Goal: Task Accomplishment & Management: Manage account settings

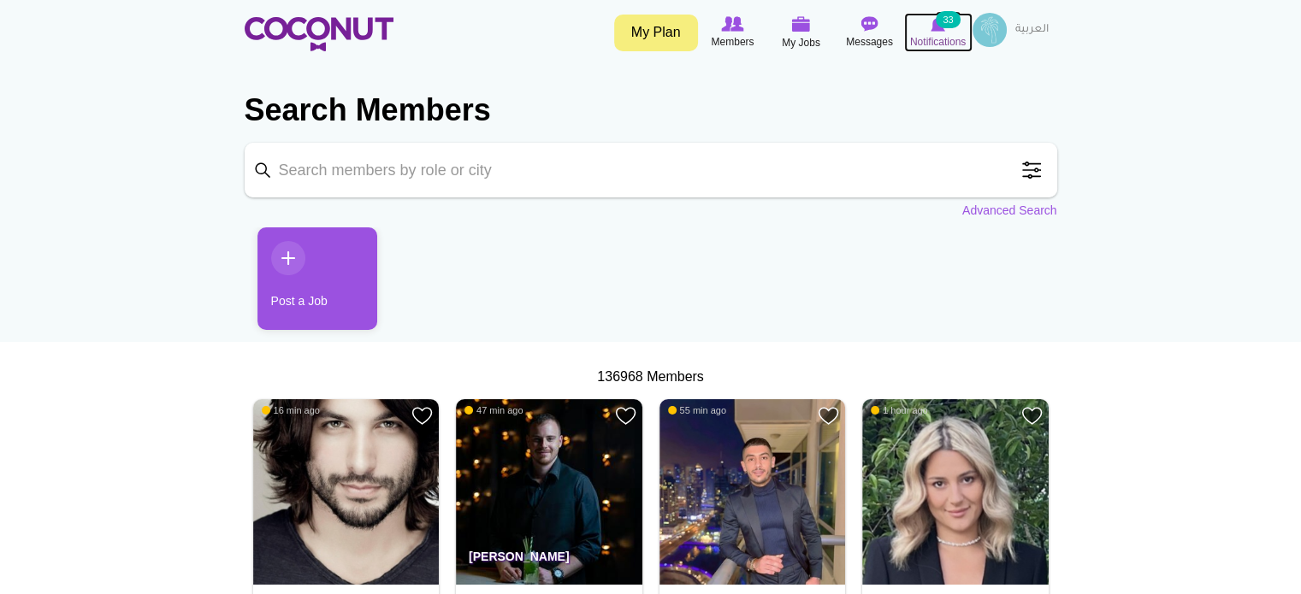
click at [936, 30] on img at bounding box center [938, 23] width 15 height 15
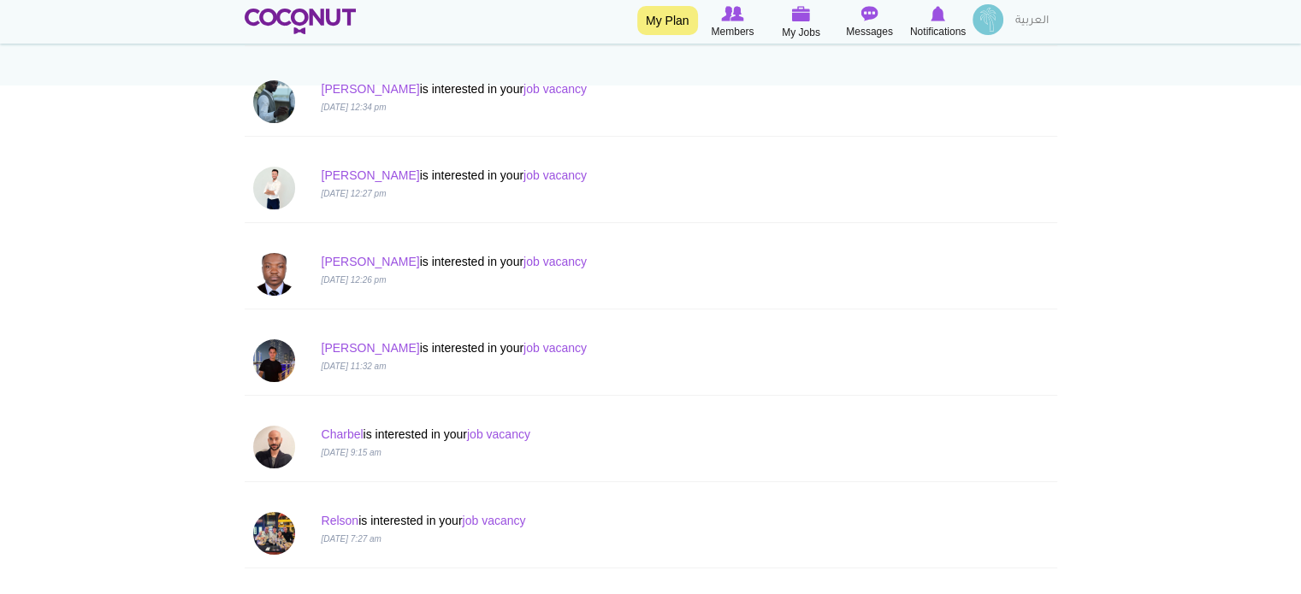
scroll to position [342, 0]
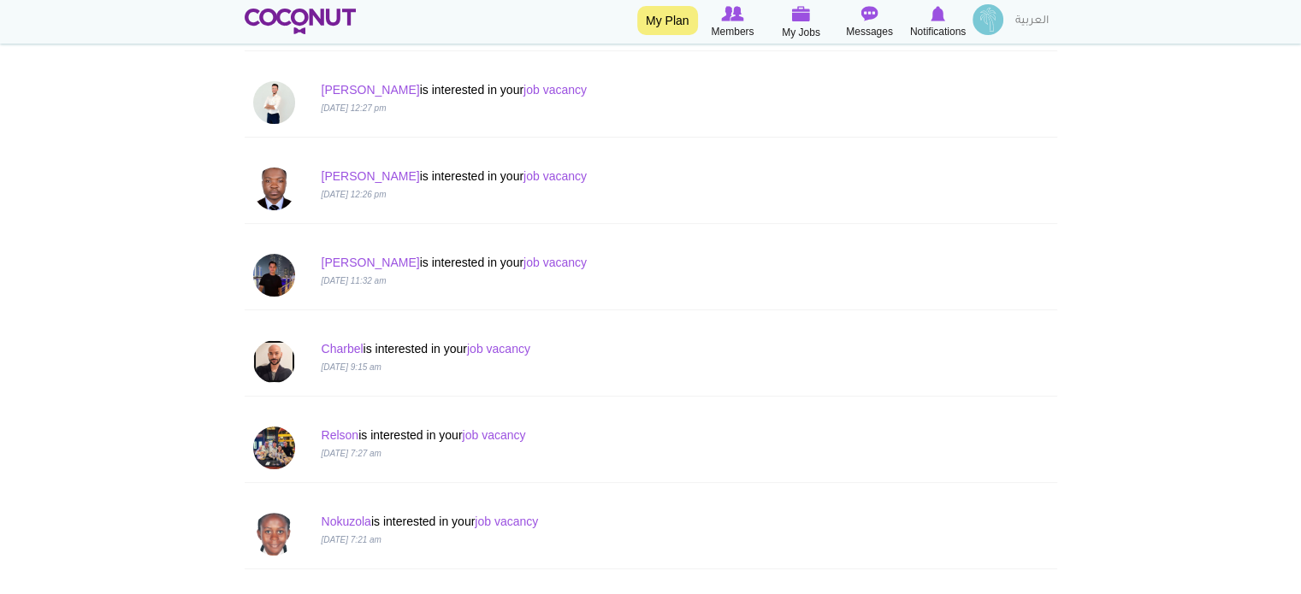
click at [287, 355] on img at bounding box center [274, 361] width 43 height 43
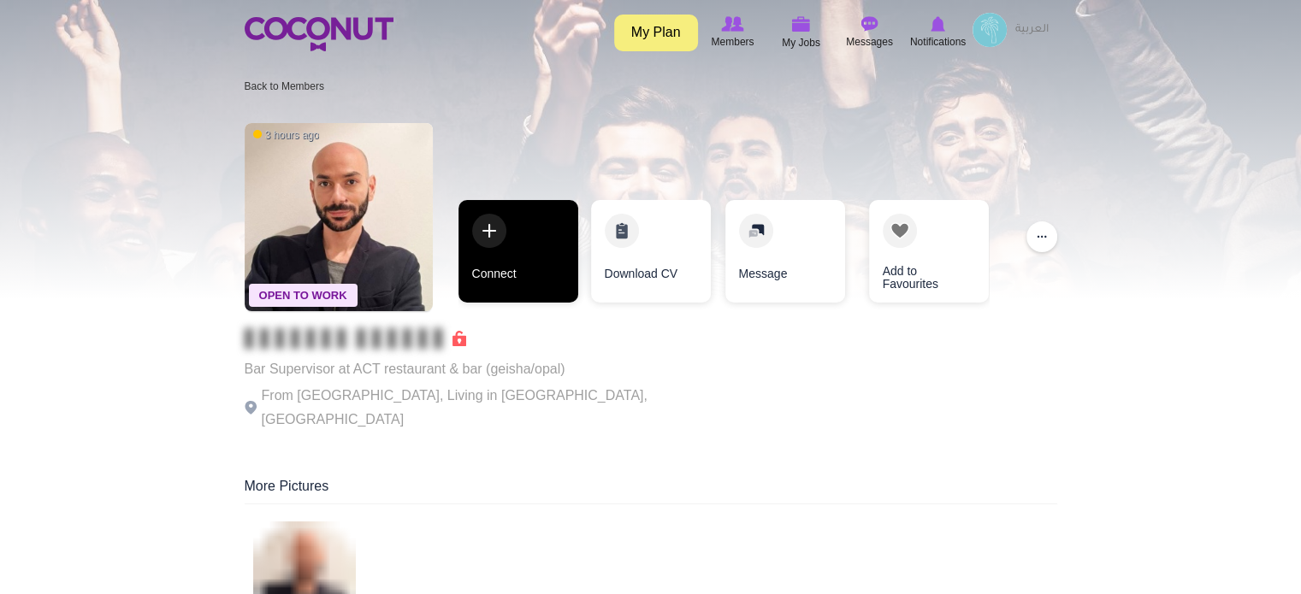
click at [559, 269] on link "Connect" at bounding box center [518, 251] width 120 height 103
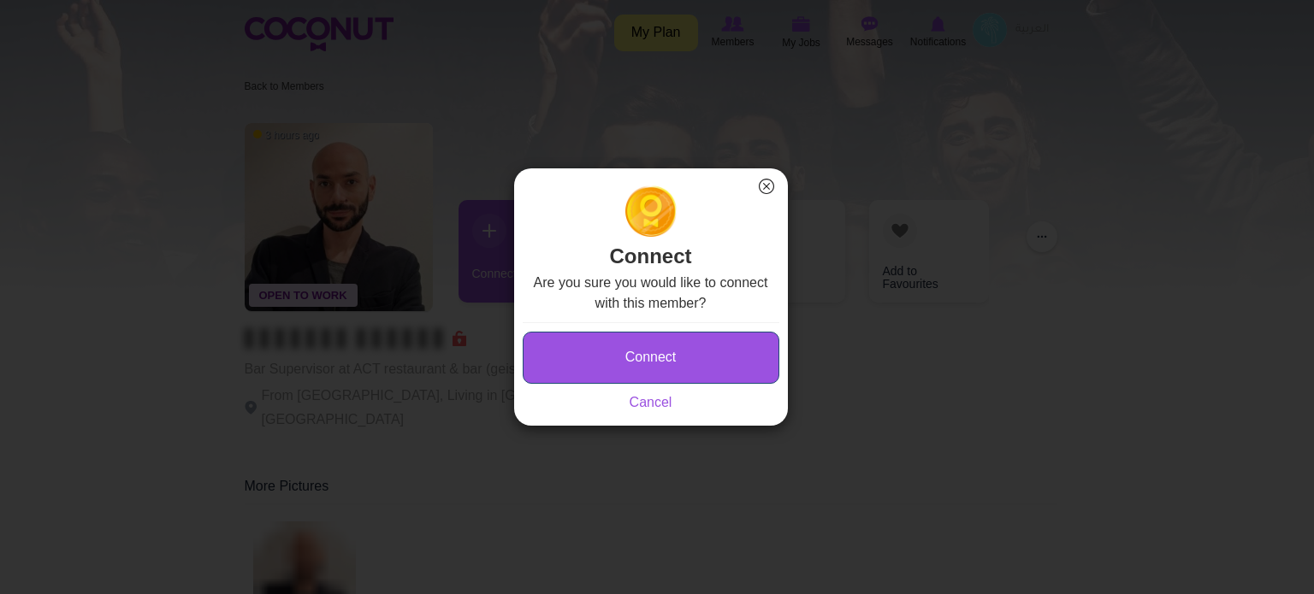
click at [588, 346] on button "Connect" at bounding box center [651, 358] width 257 height 52
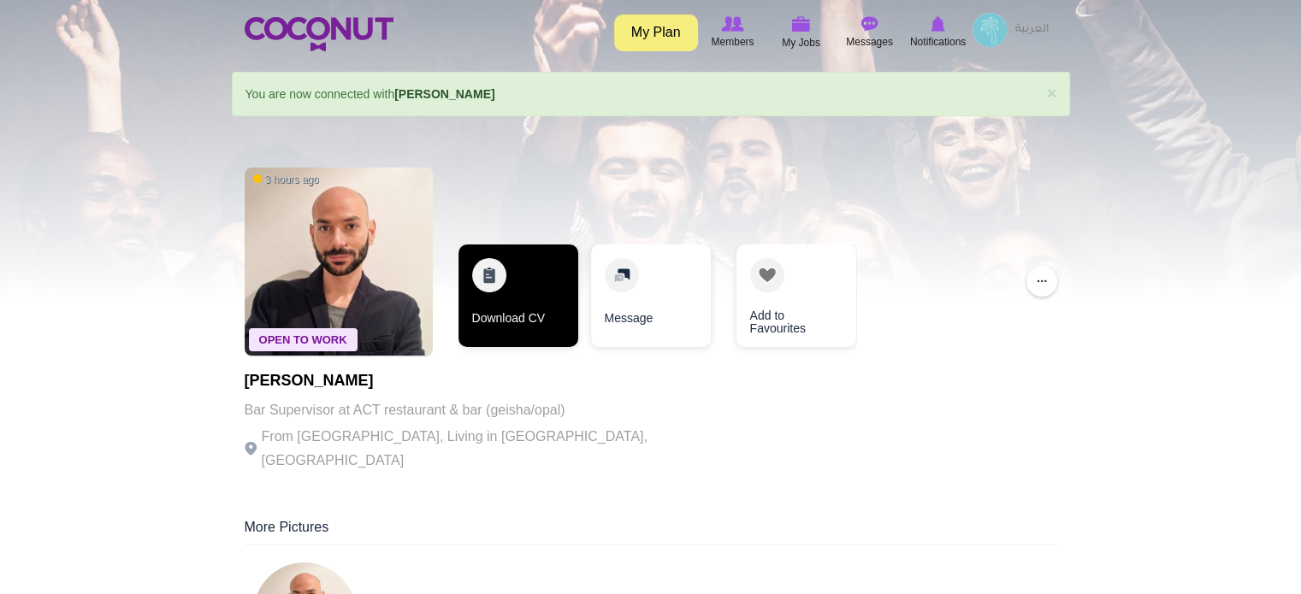
click at [500, 284] on link "Download CV" at bounding box center [518, 296] width 120 height 103
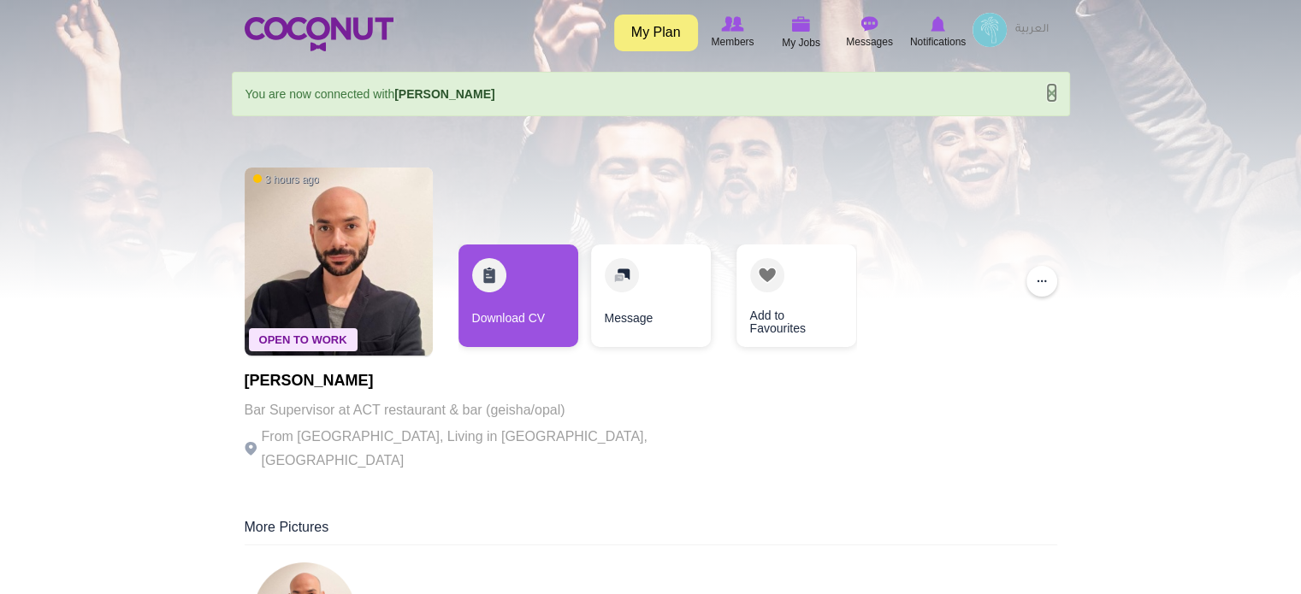
click at [1050, 92] on link "×" at bounding box center [1051, 93] width 10 height 18
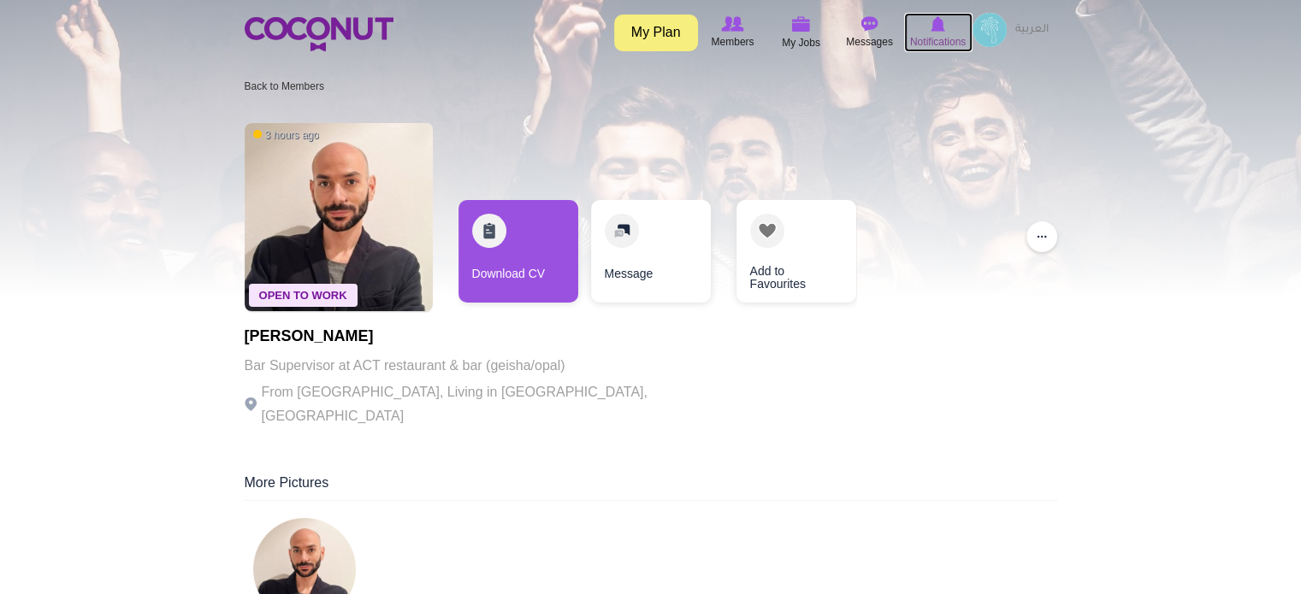
click at [951, 33] on span "Notifications" at bounding box center [938, 41] width 56 height 17
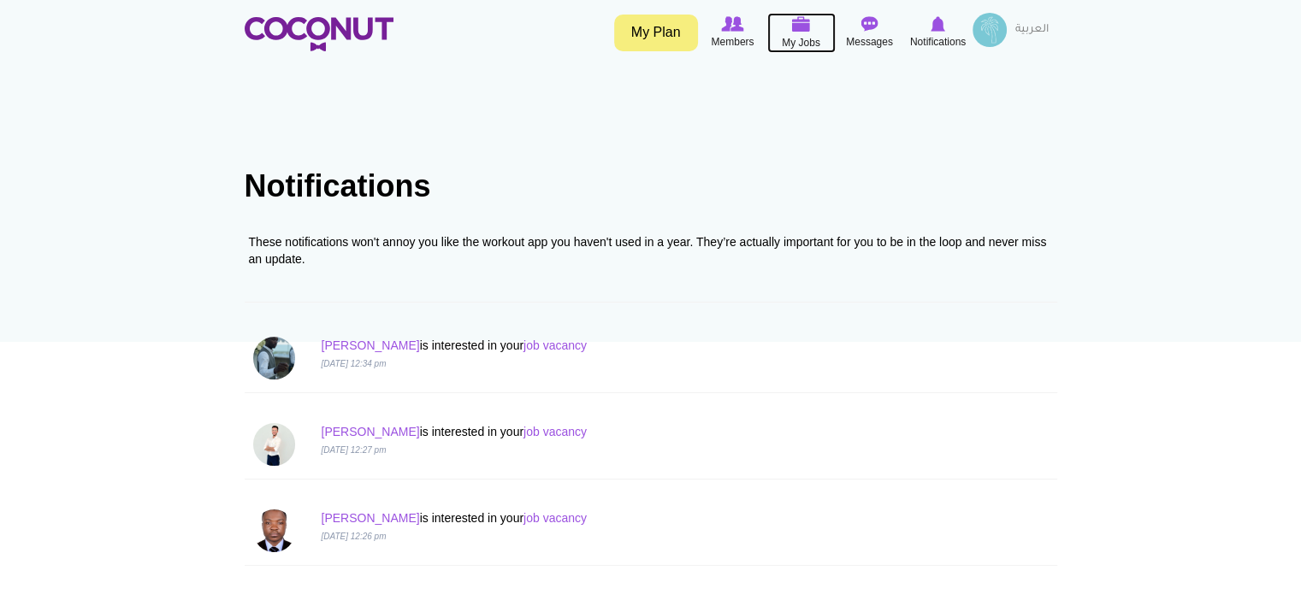
click at [792, 34] on span "My Jobs" at bounding box center [801, 42] width 38 height 17
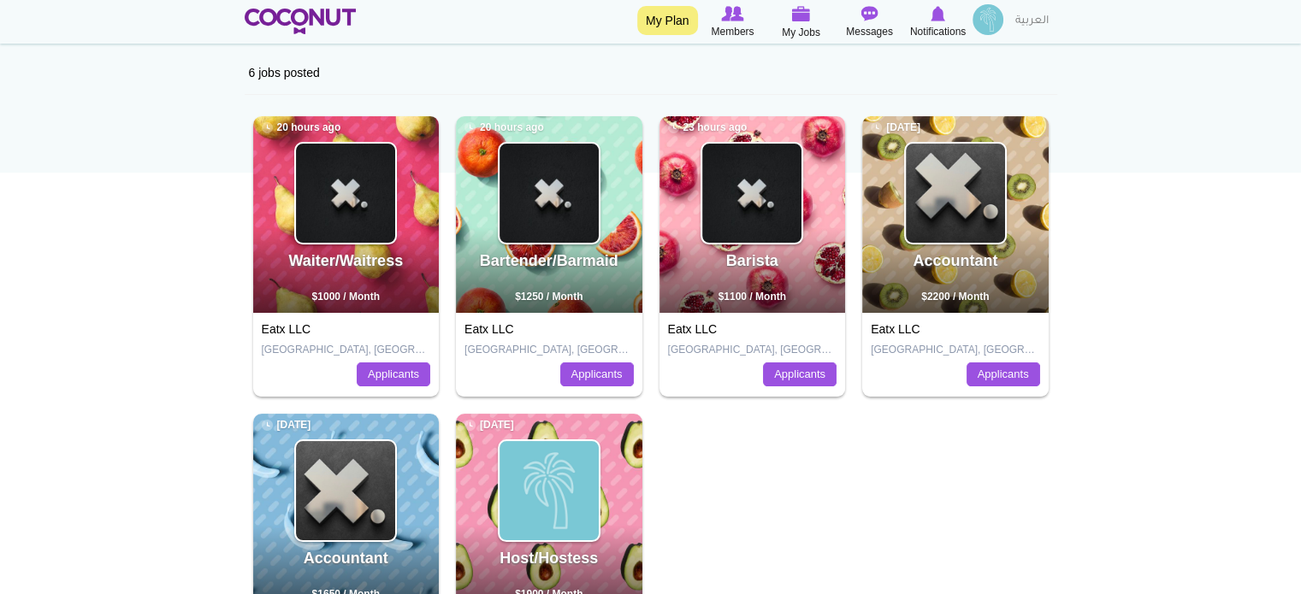
scroll to position [86, 0]
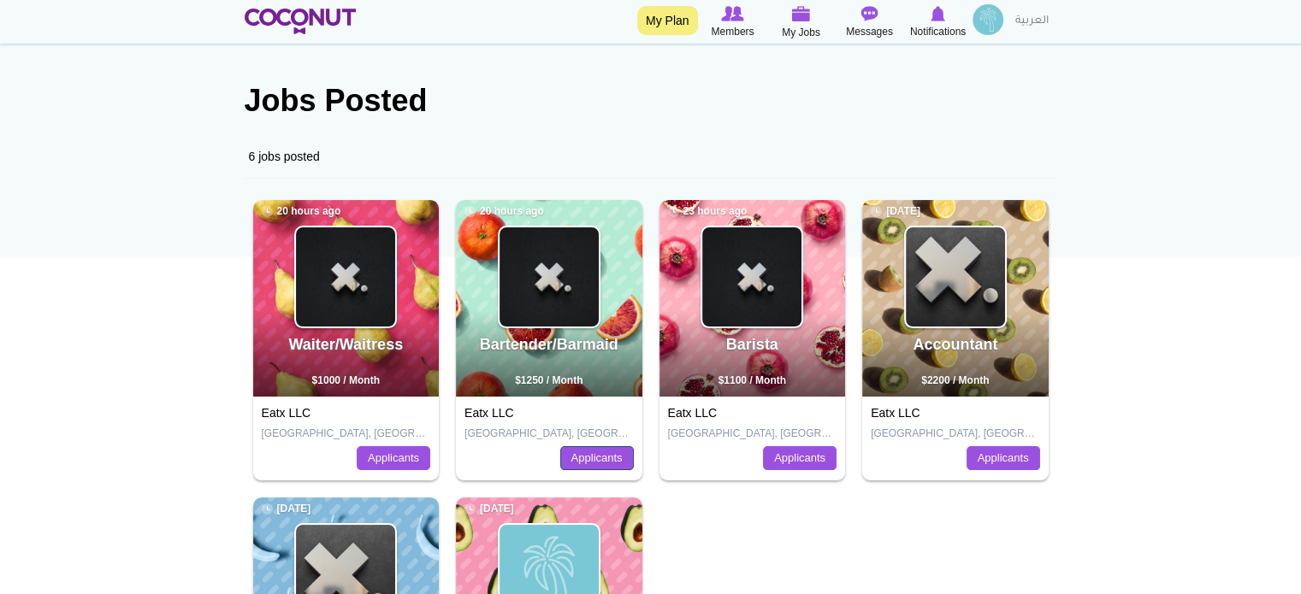
click at [578, 459] on link "Applicants" at bounding box center [597, 458] width 74 height 24
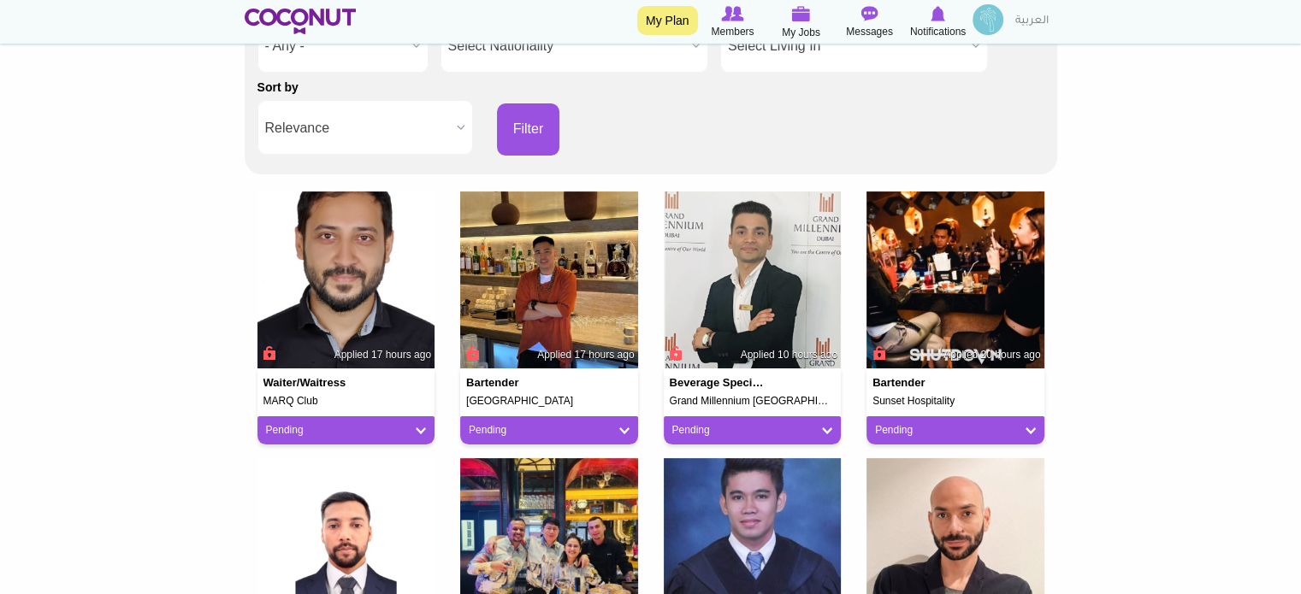
scroll to position [257, 0]
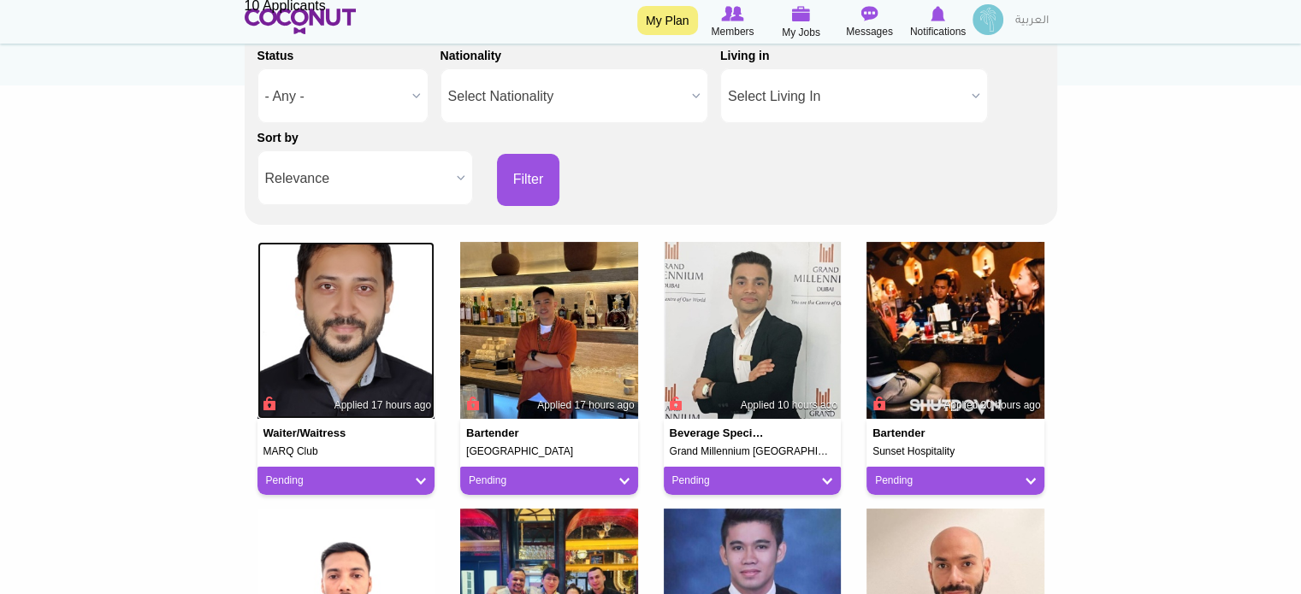
click at [372, 314] on img at bounding box center [346, 331] width 178 height 178
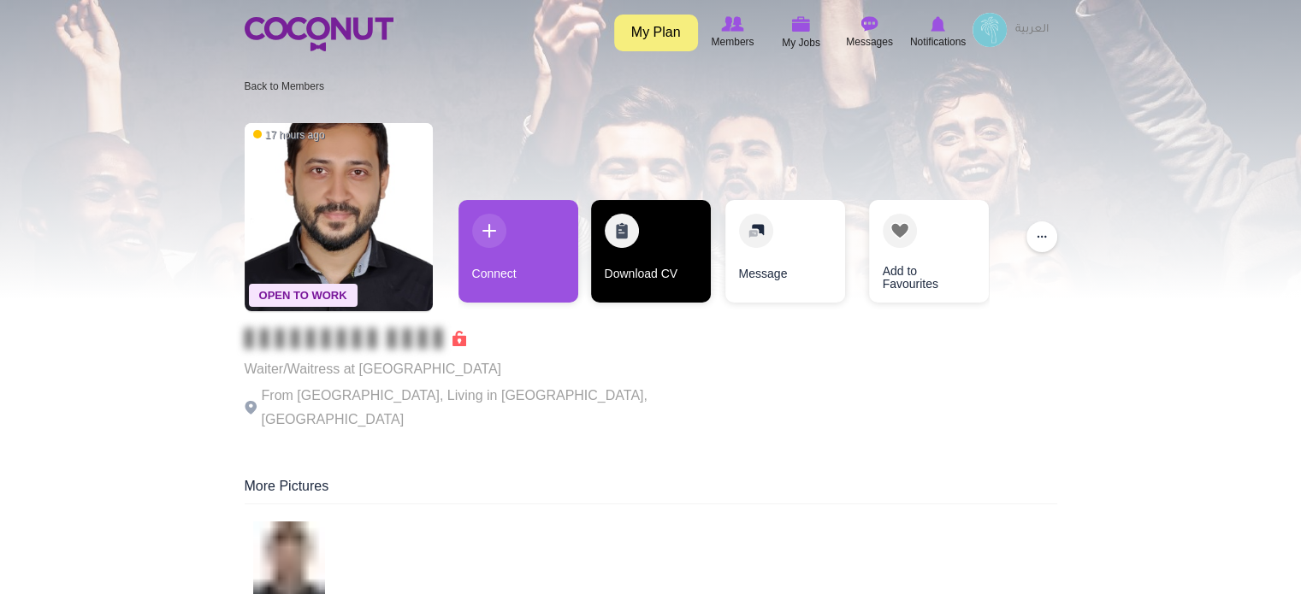
click at [671, 273] on link "Download CV" at bounding box center [651, 251] width 120 height 103
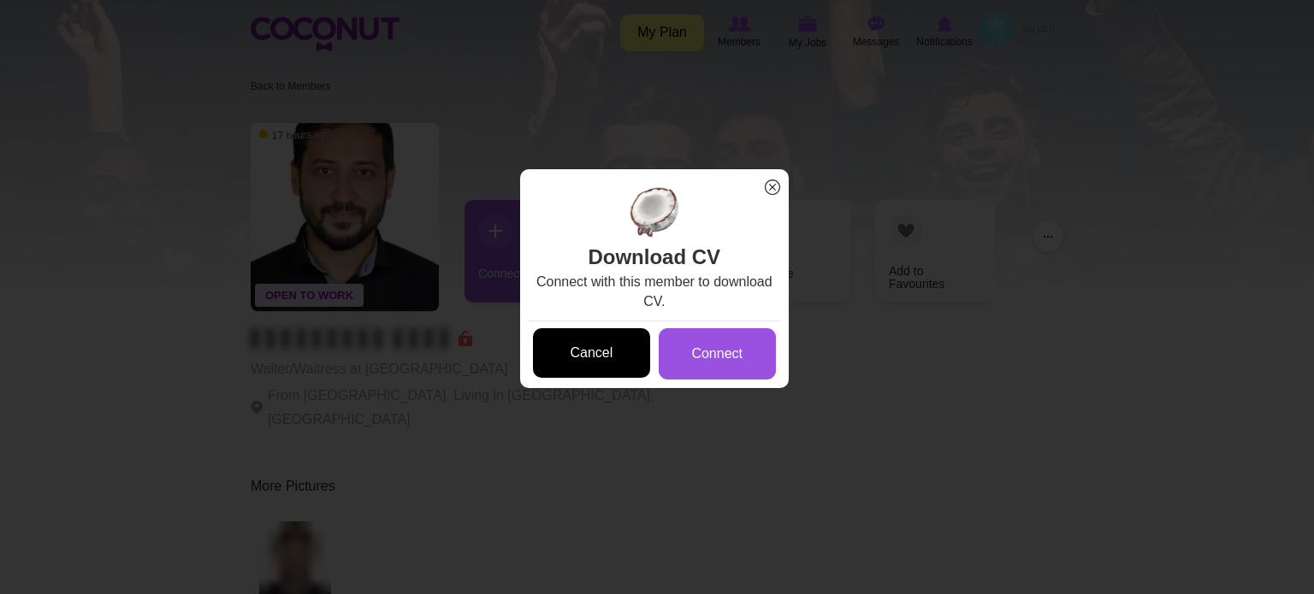
click at [595, 353] on link "Cancel" at bounding box center [591, 353] width 117 height 50
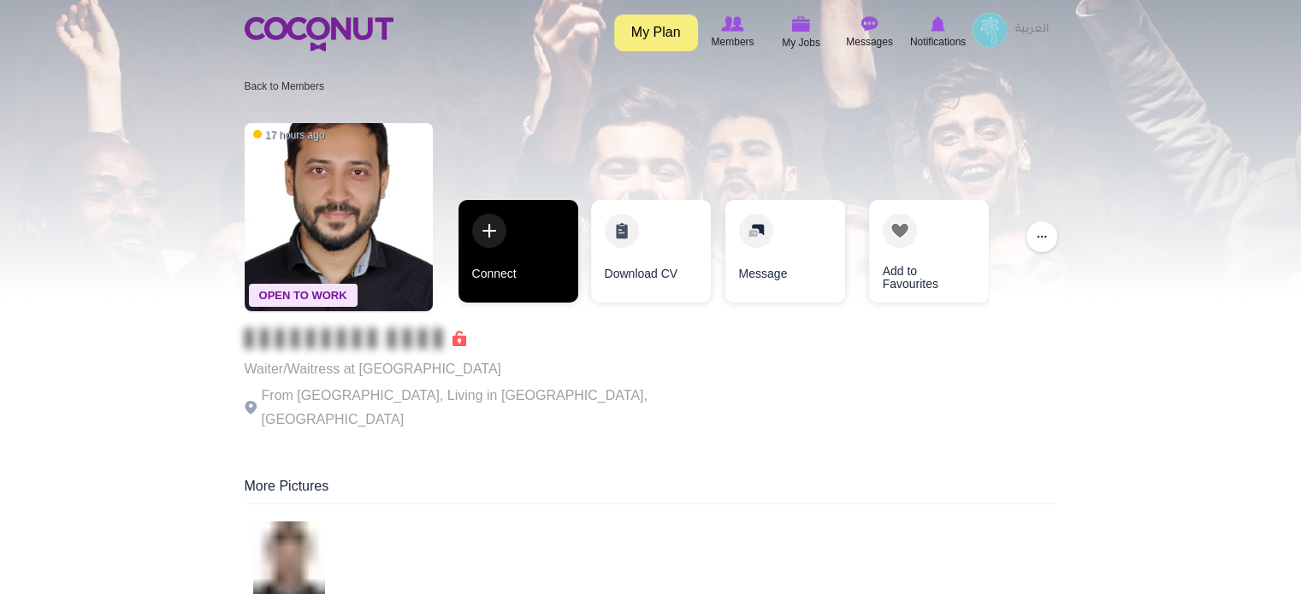
click at [528, 268] on link "Connect" at bounding box center [518, 251] width 120 height 103
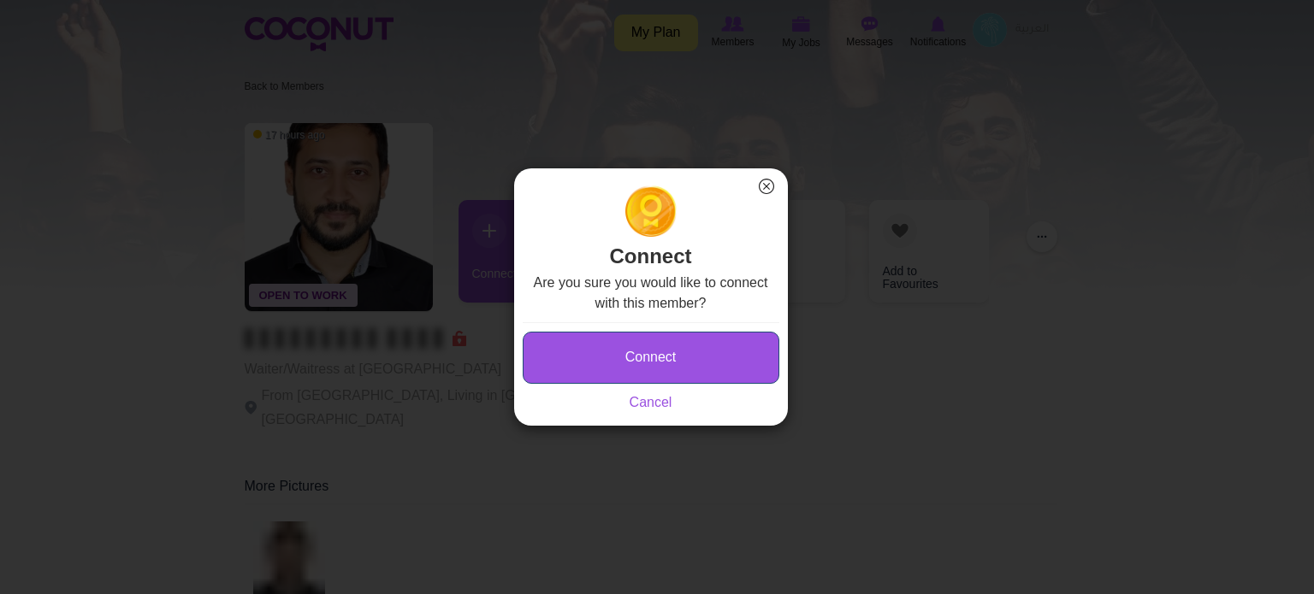
click at [585, 340] on button "Connect" at bounding box center [651, 358] width 257 height 52
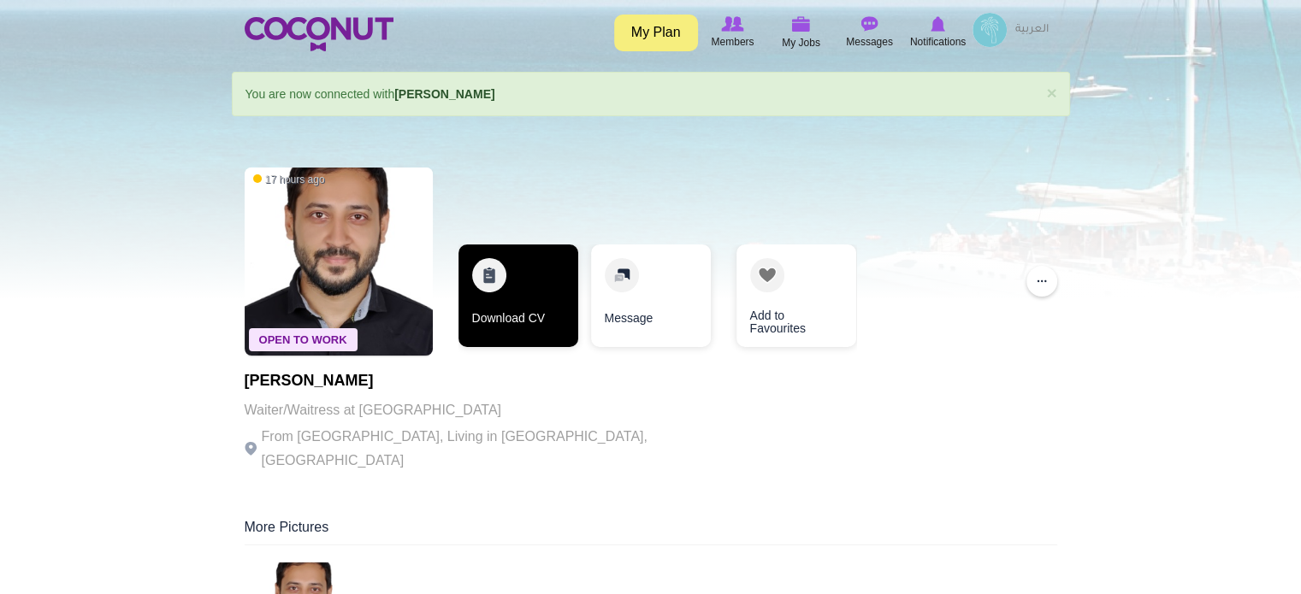
click at [503, 300] on link "Download CV" at bounding box center [518, 296] width 120 height 103
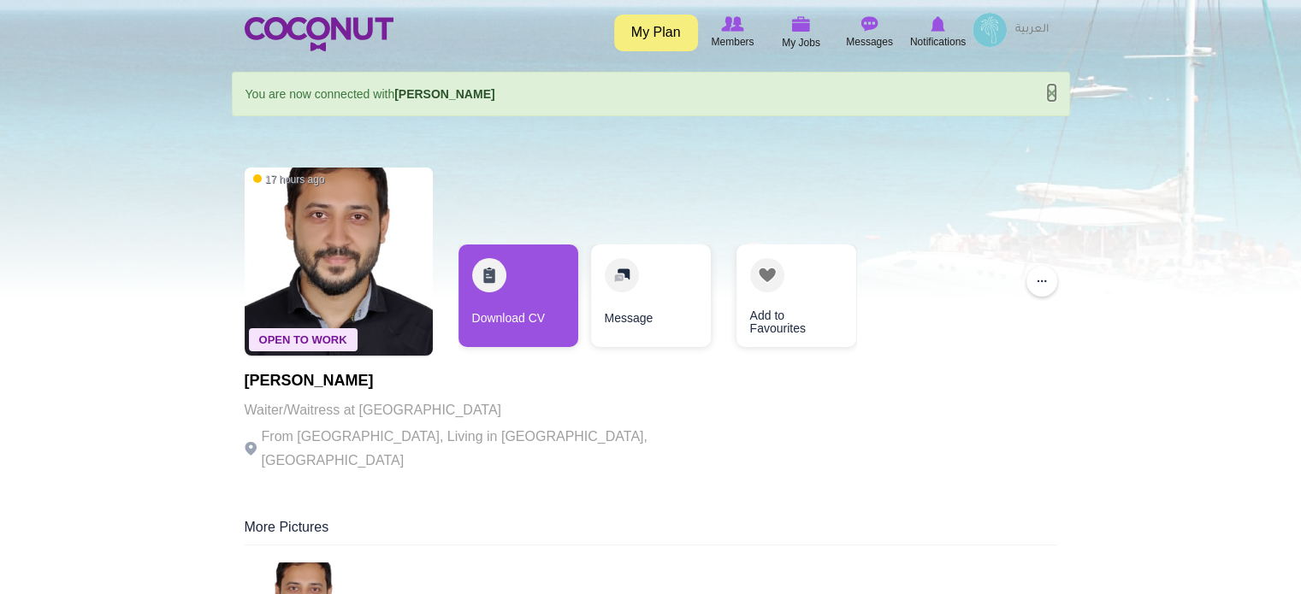
click at [1049, 89] on link "×" at bounding box center [1051, 93] width 10 height 18
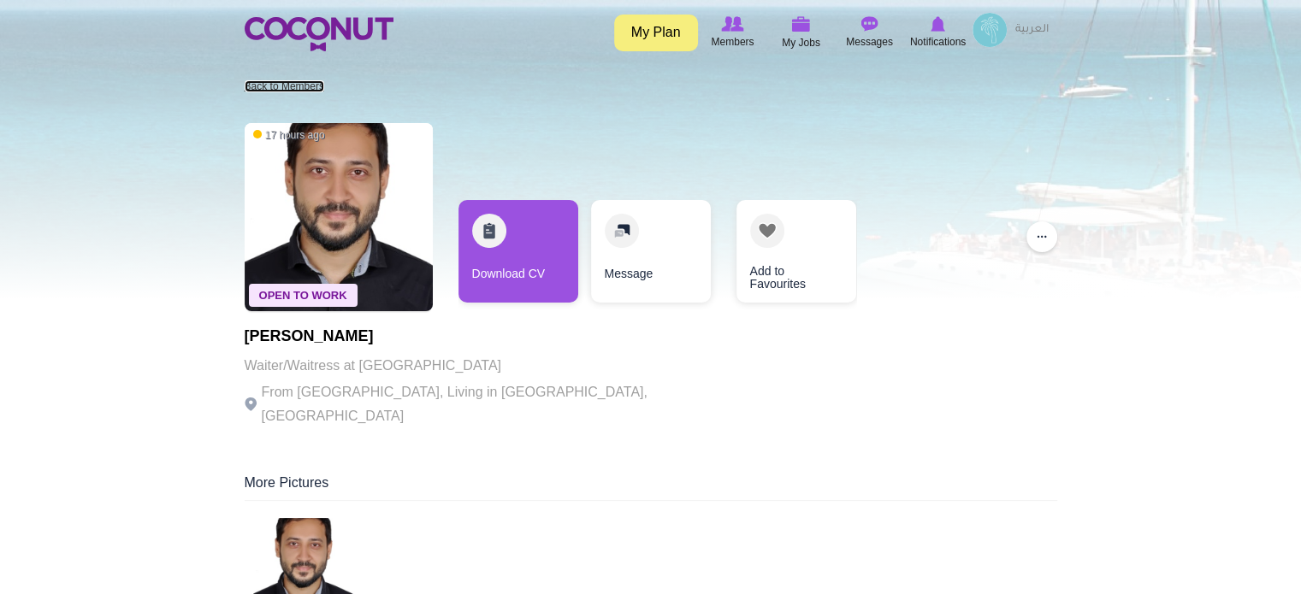
click at [279, 88] on link "Back to Members" at bounding box center [285, 86] width 80 height 12
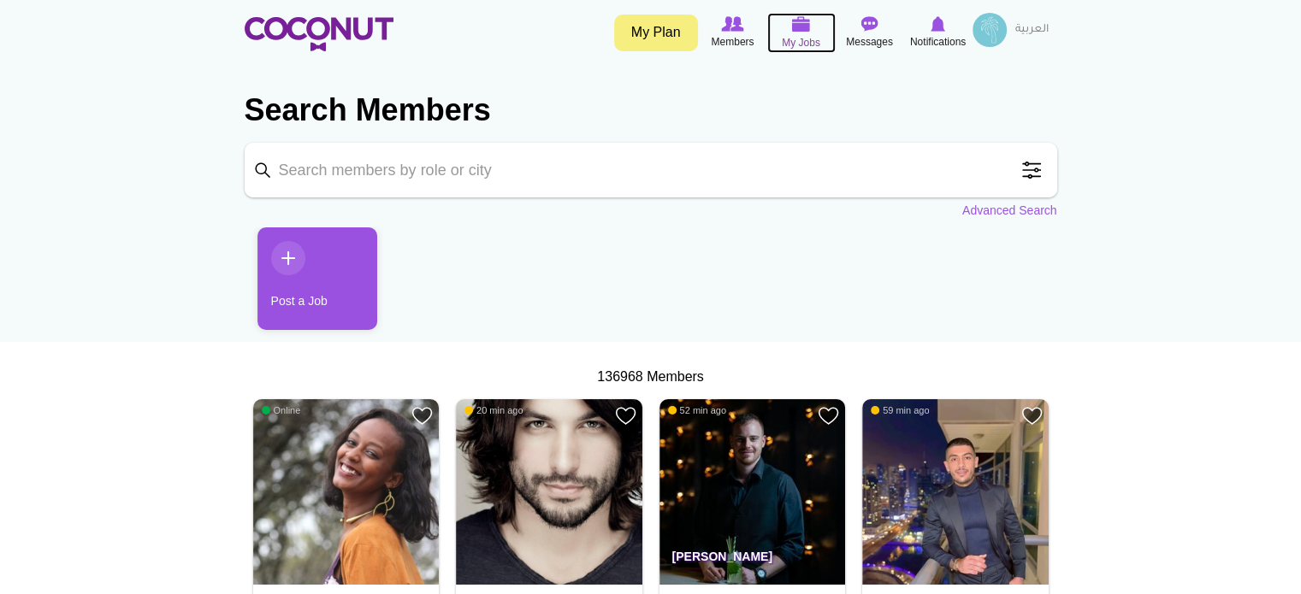
click at [804, 35] on span "My Jobs" at bounding box center [801, 42] width 38 height 17
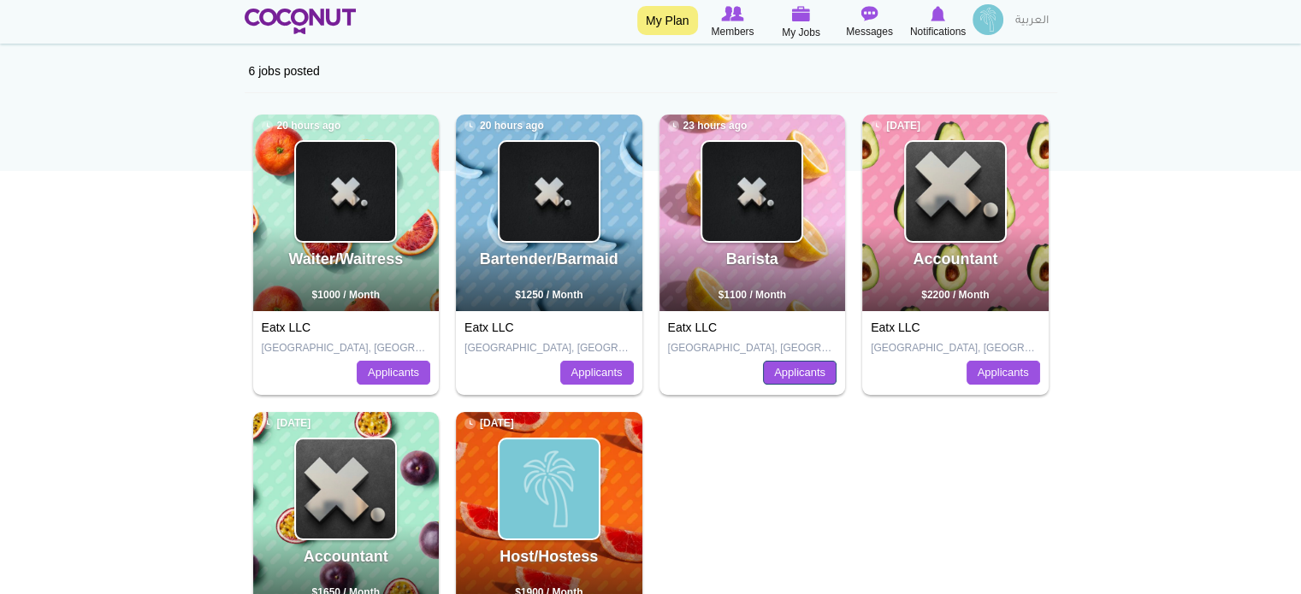
click at [803, 373] on link "Applicants" at bounding box center [800, 373] width 74 height 24
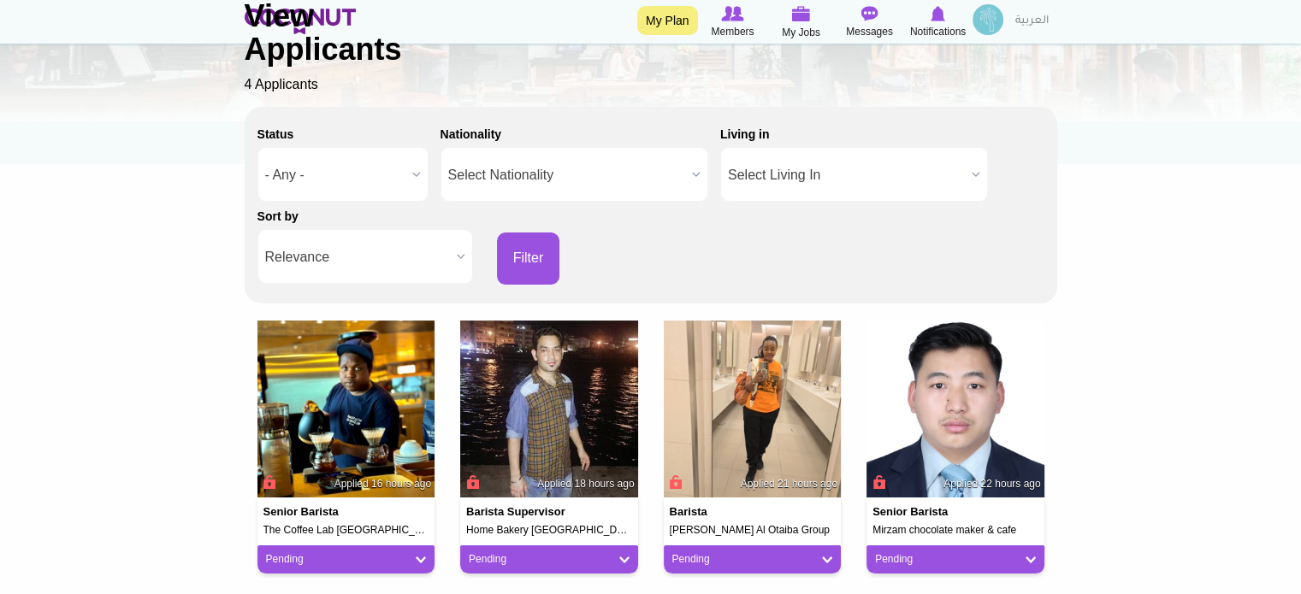
scroll to position [86, 0]
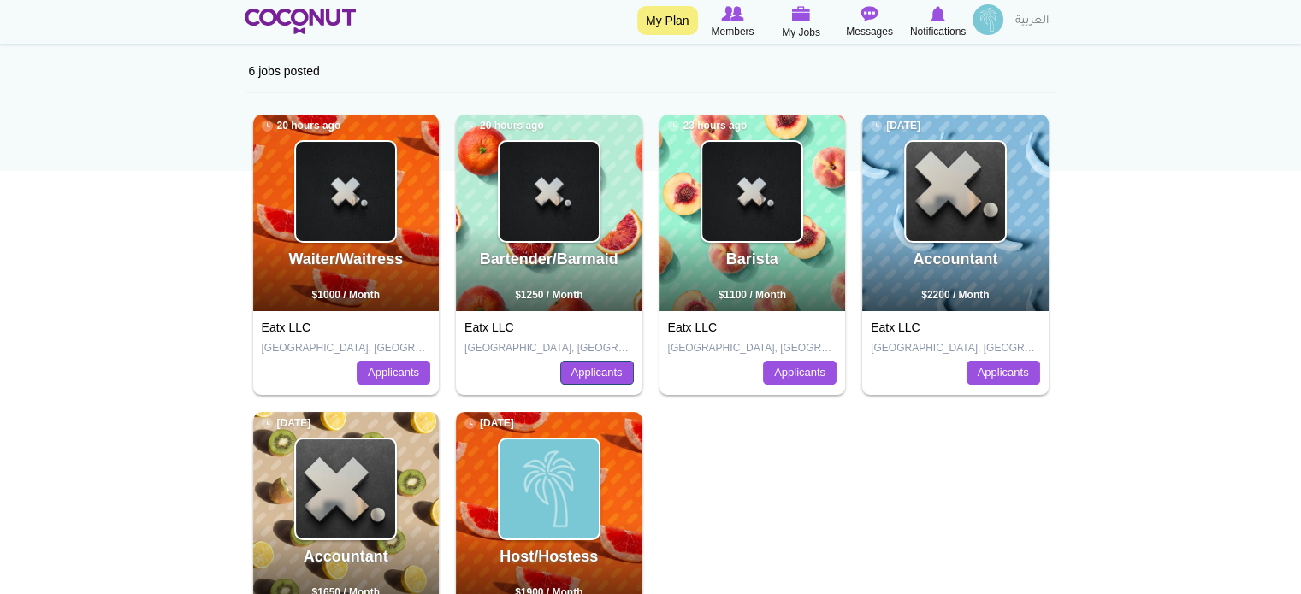
click at [600, 371] on link "Applicants" at bounding box center [597, 373] width 74 height 24
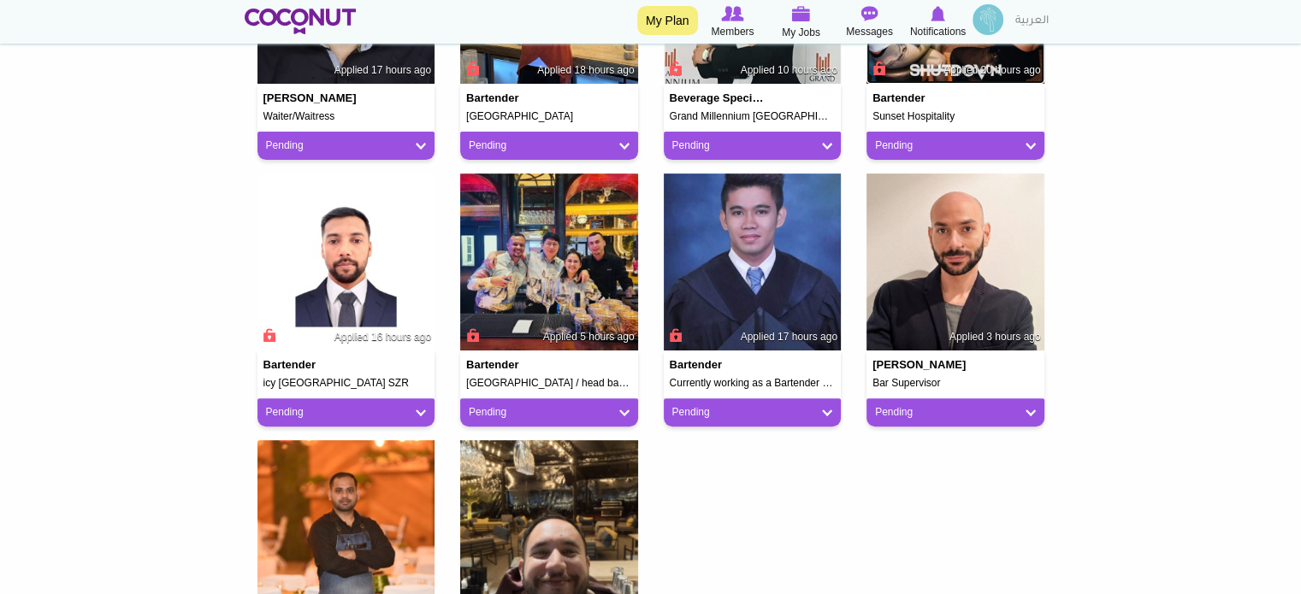
scroll to position [599, 0]
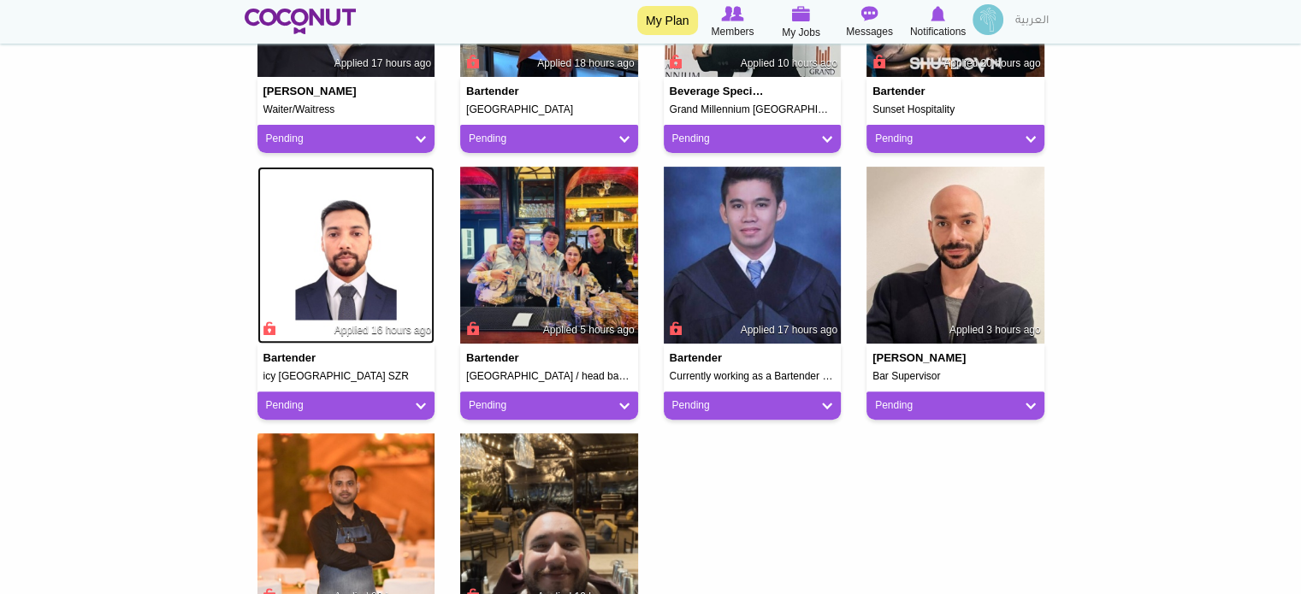
drag, startPoint x: 372, startPoint y: 256, endPoint x: 316, endPoint y: 266, distance: 56.5
click at [316, 266] on img at bounding box center [346, 256] width 178 height 178
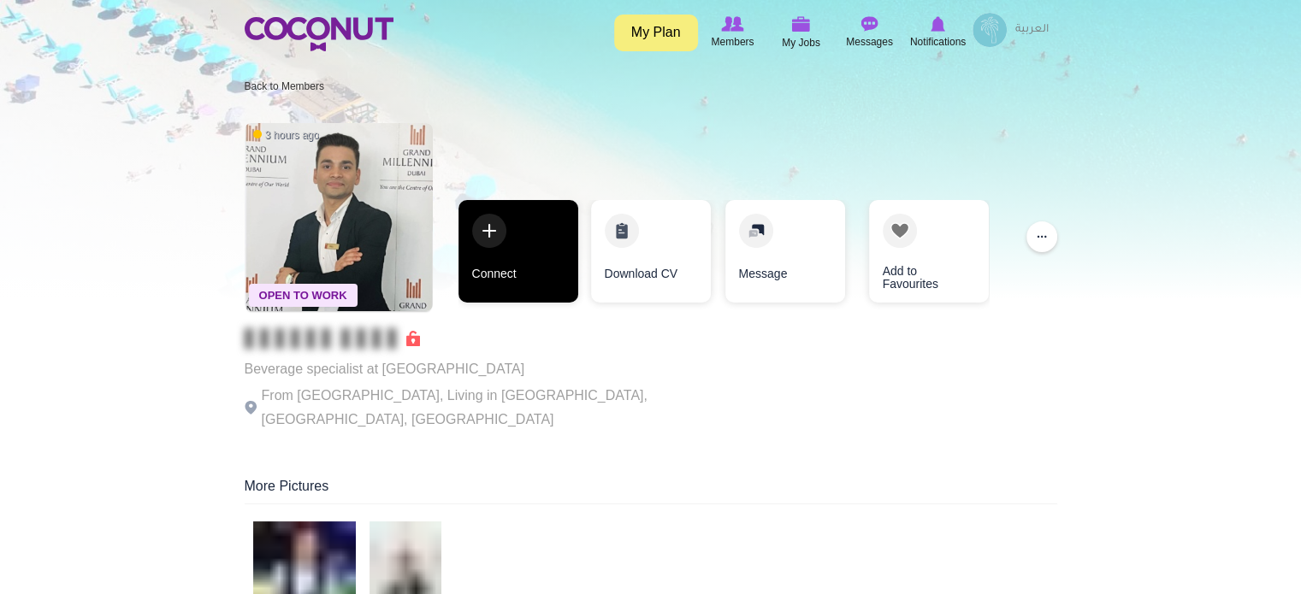
click at [544, 277] on link "Connect" at bounding box center [518, 251] width 120 height 103
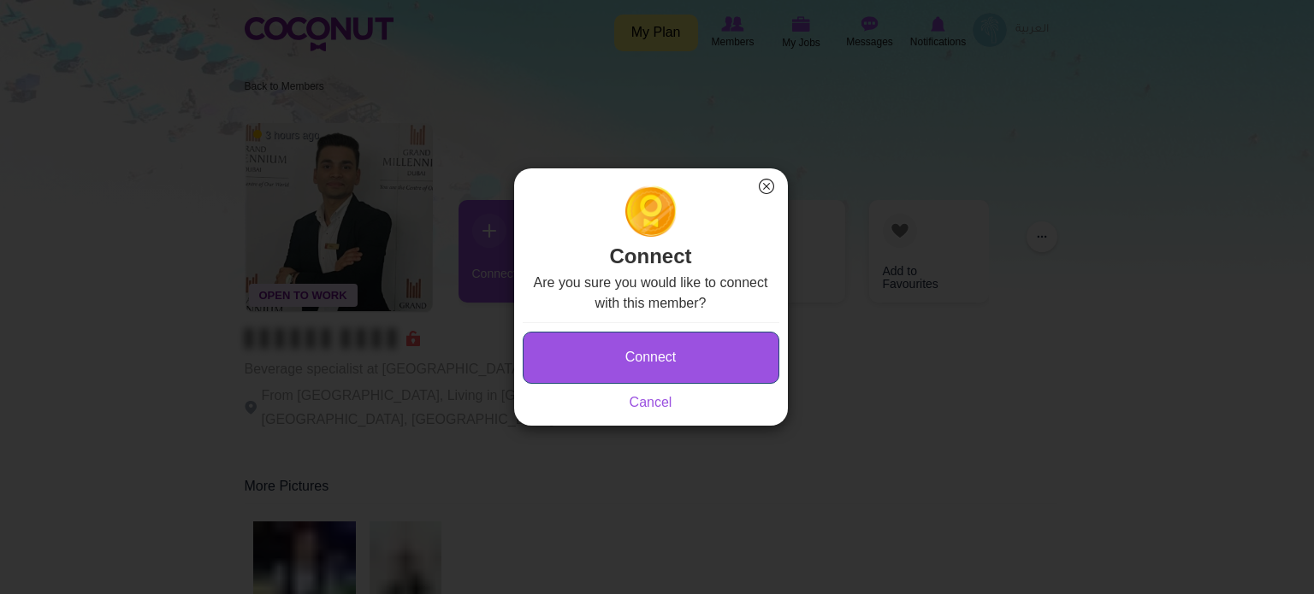
click at [626, 355] on button "Connect" at bounding box center [651, 358] width 257 height 52
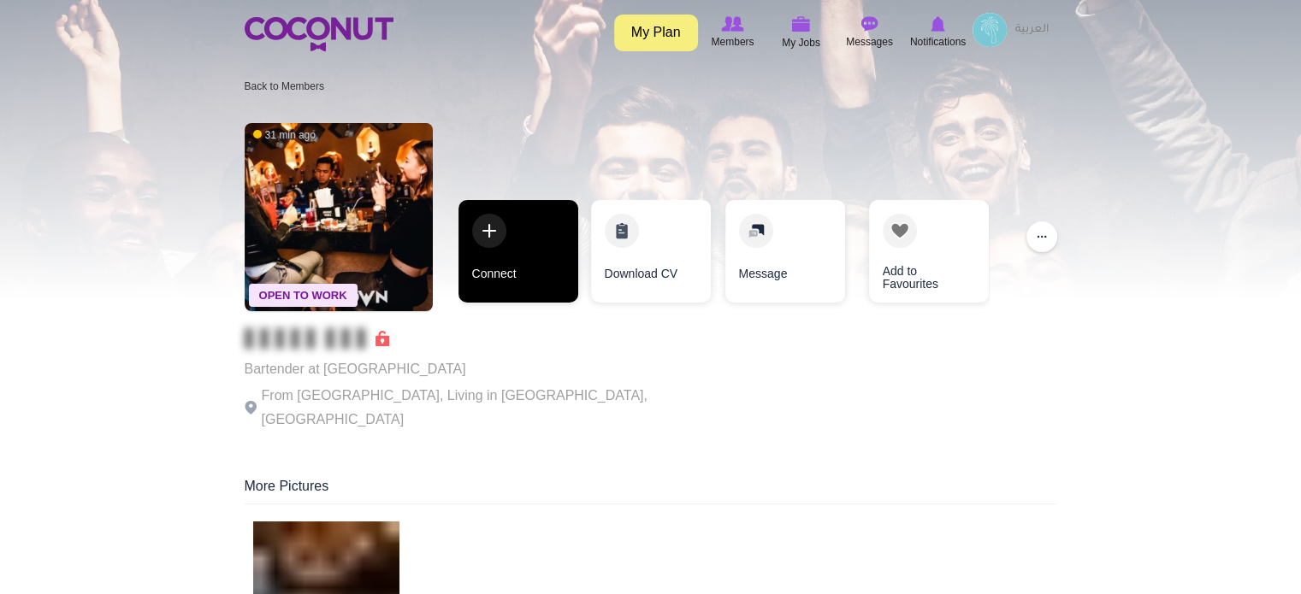
click at [479, 252] on link "Connect" at bounding box center [518, 251] width 120 height 103
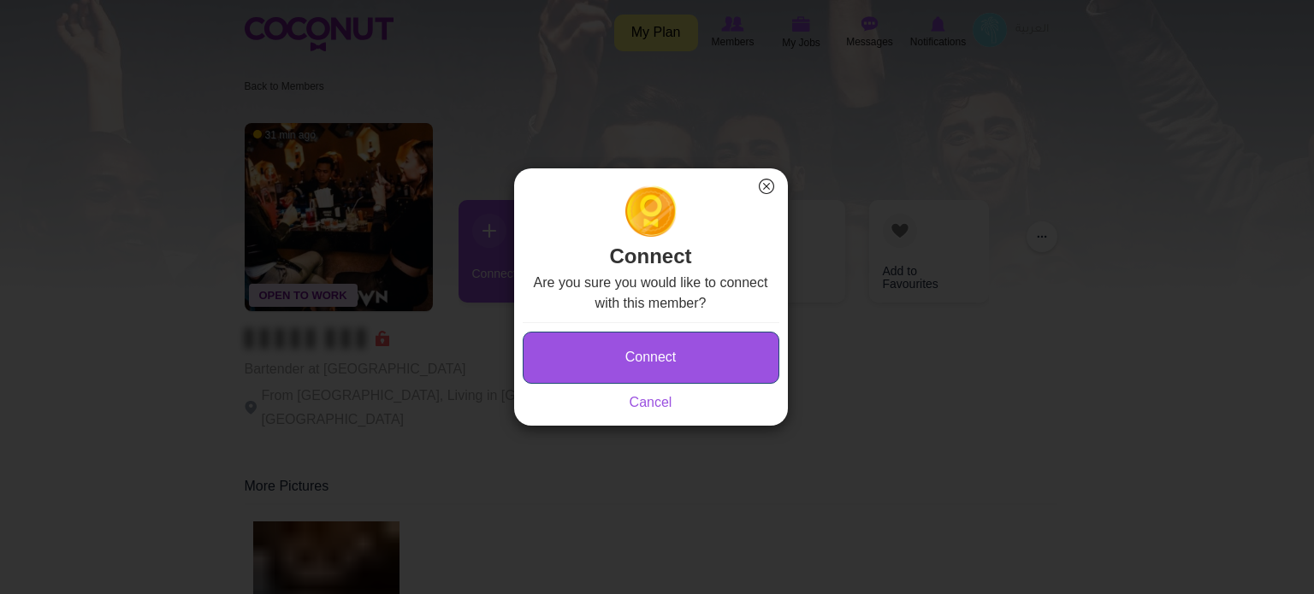
click at [648, 345] on button "Connect" at bounding box center [651, 358] width 257 height 52
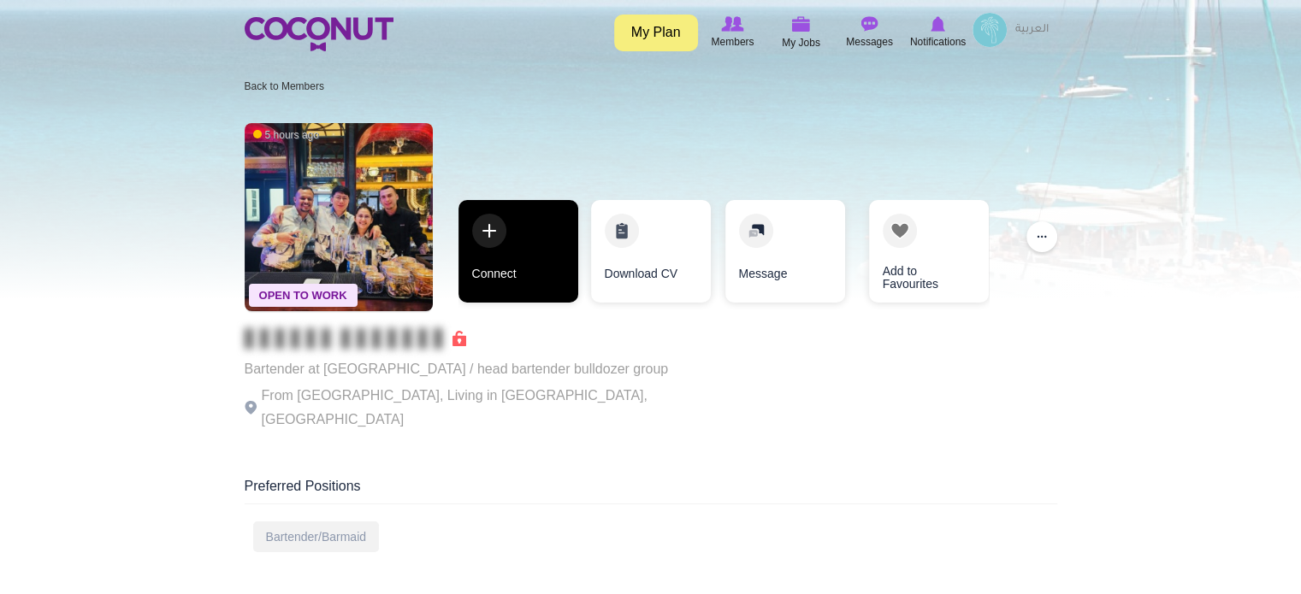
click at [539, 239] on link "Connect" at bounding box center [518, 251] width 120 height 103
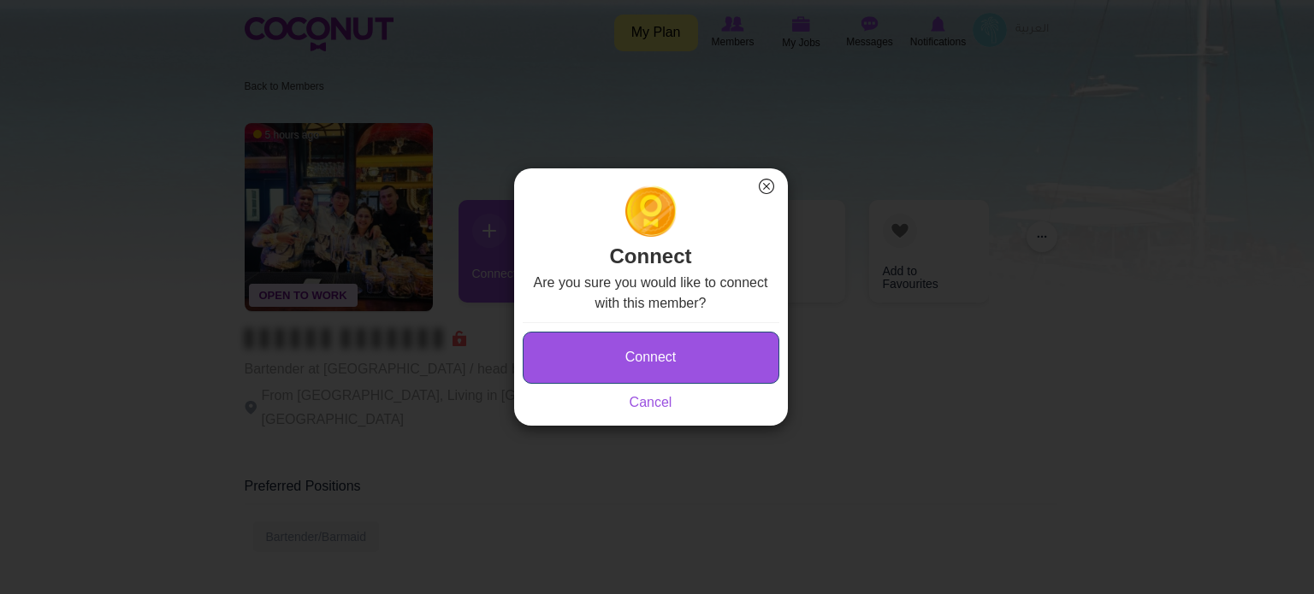
click at [621, 355] on button "Connect" at bounding box center [651, 358] width 257 height 52
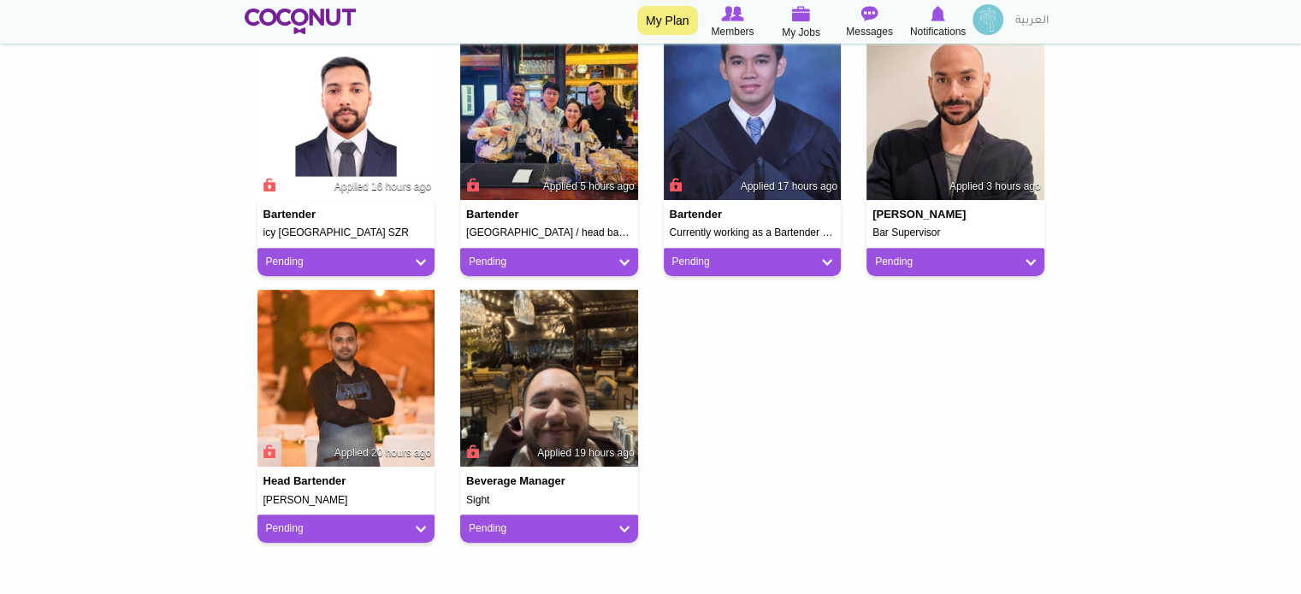
scroll to position [770, 0]
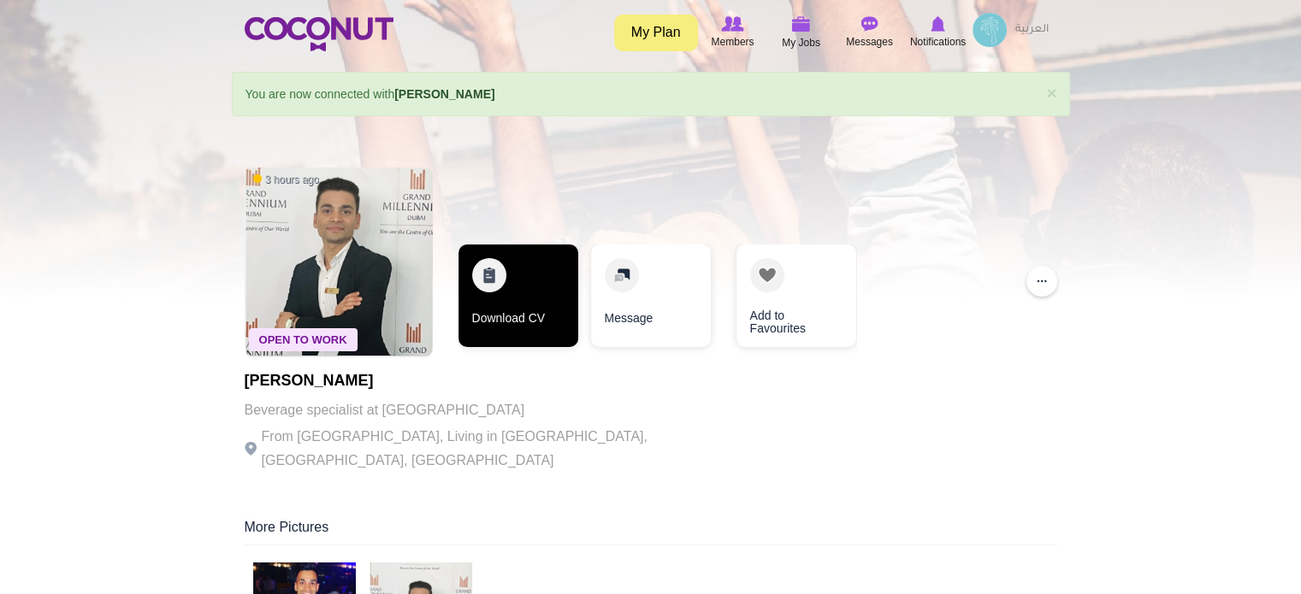
click at [517, 317] on link "Download CV" at bounding box center [518, 296] width 120 height 103
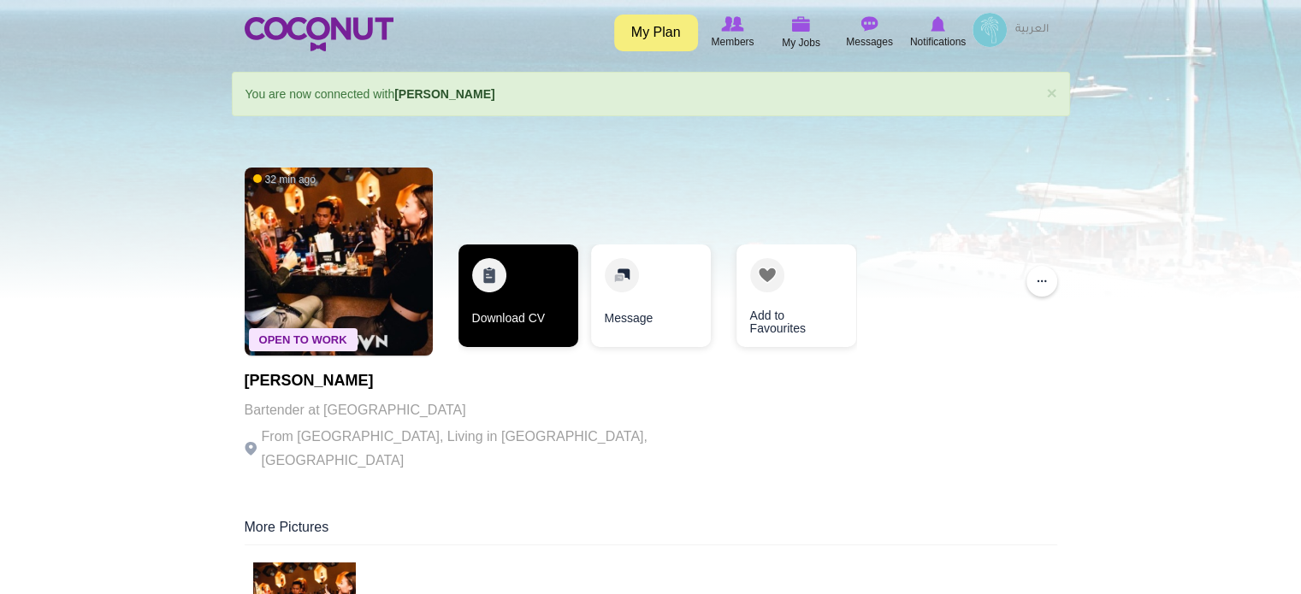
click at [523, 313] on link "Download CV" at bounding box center [518, 296] width 120 height 103
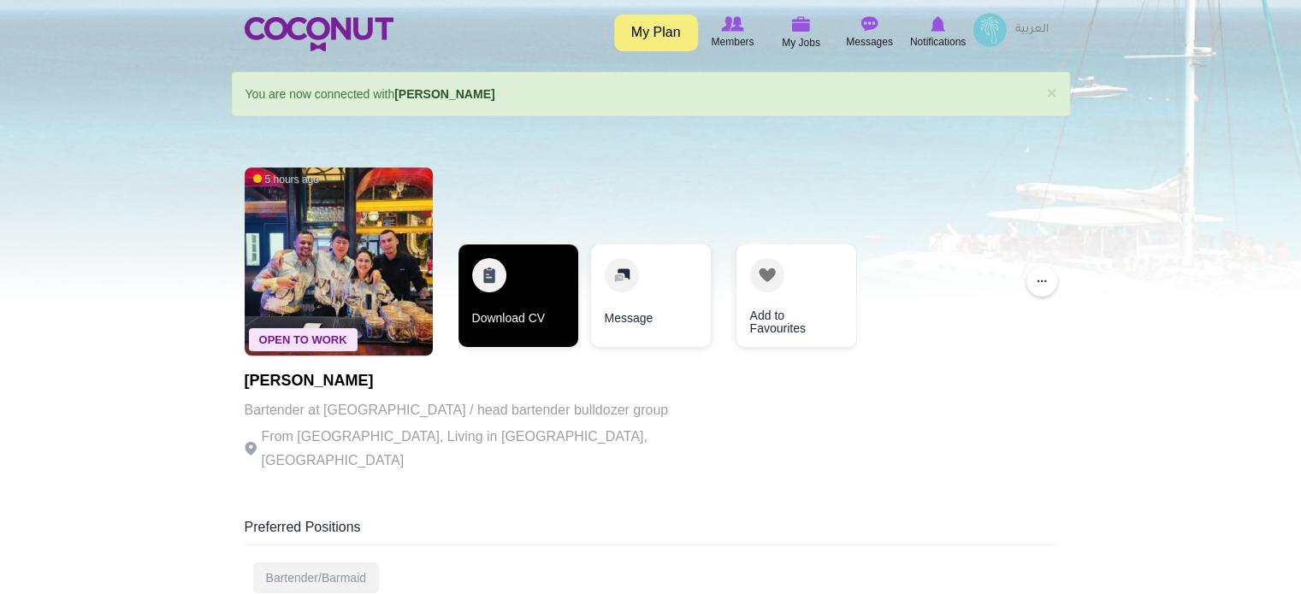
click at [539, 297] on link "Download CV" at bounding box center [518, 296] width 120 height 103
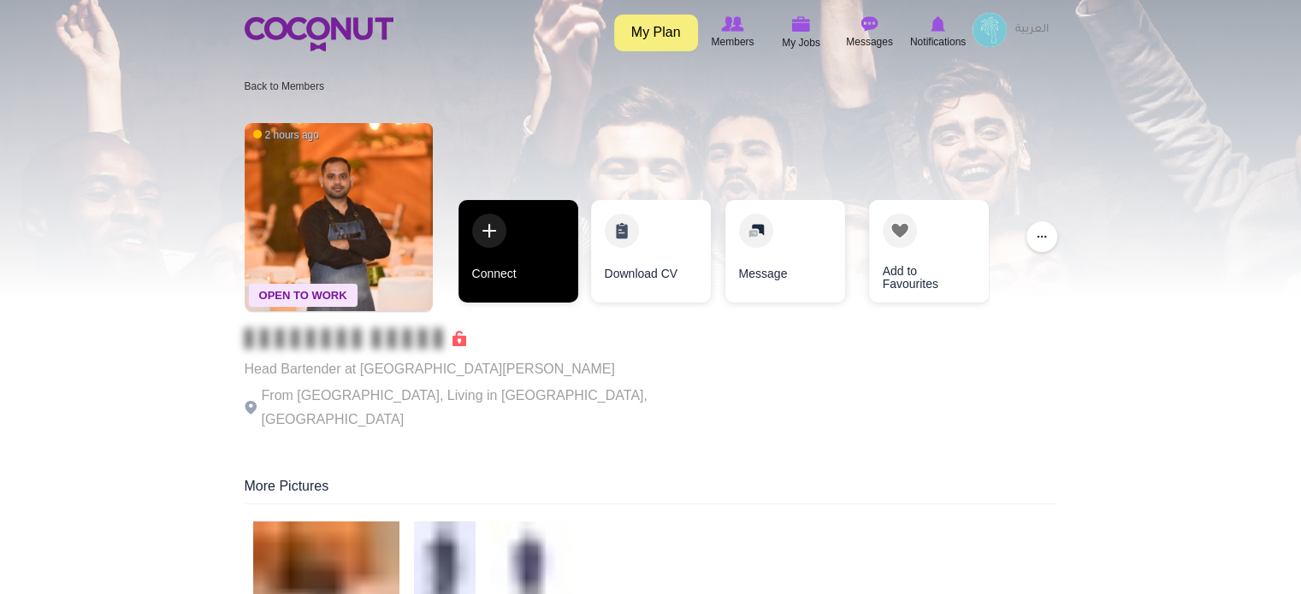
click at [509, 260] on link "Connect" at bounding box center [518, 251] width 120 height 103
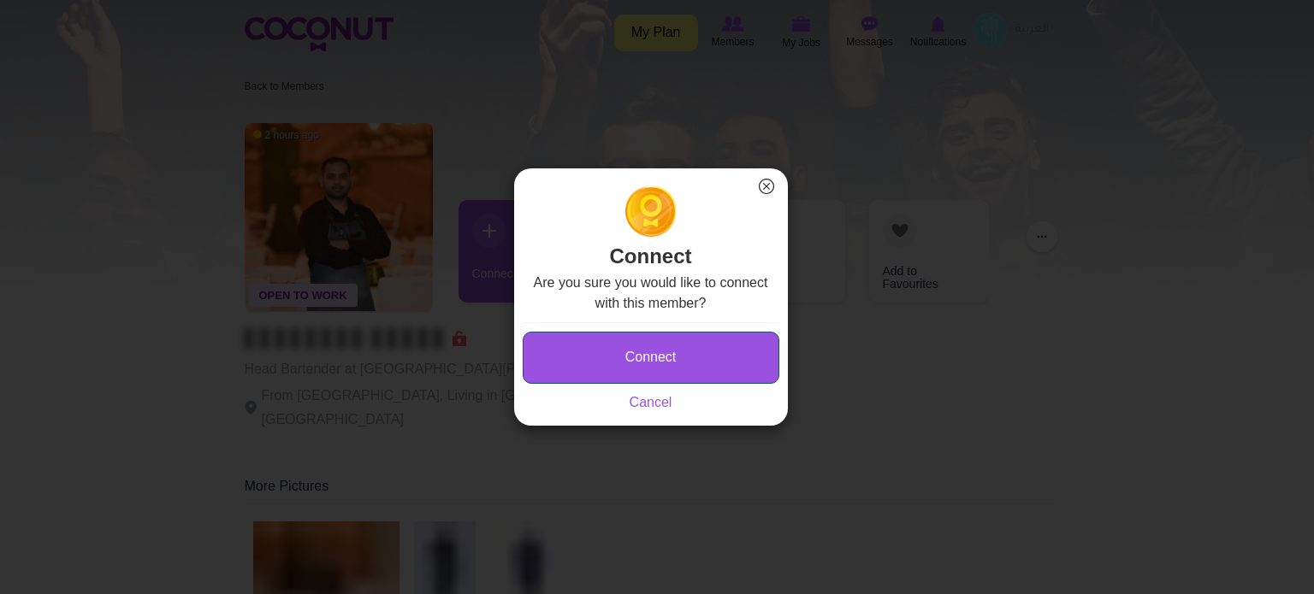
click at [585, 364] on button "Connect" at bounding box center [651, 358] width 257 height 52
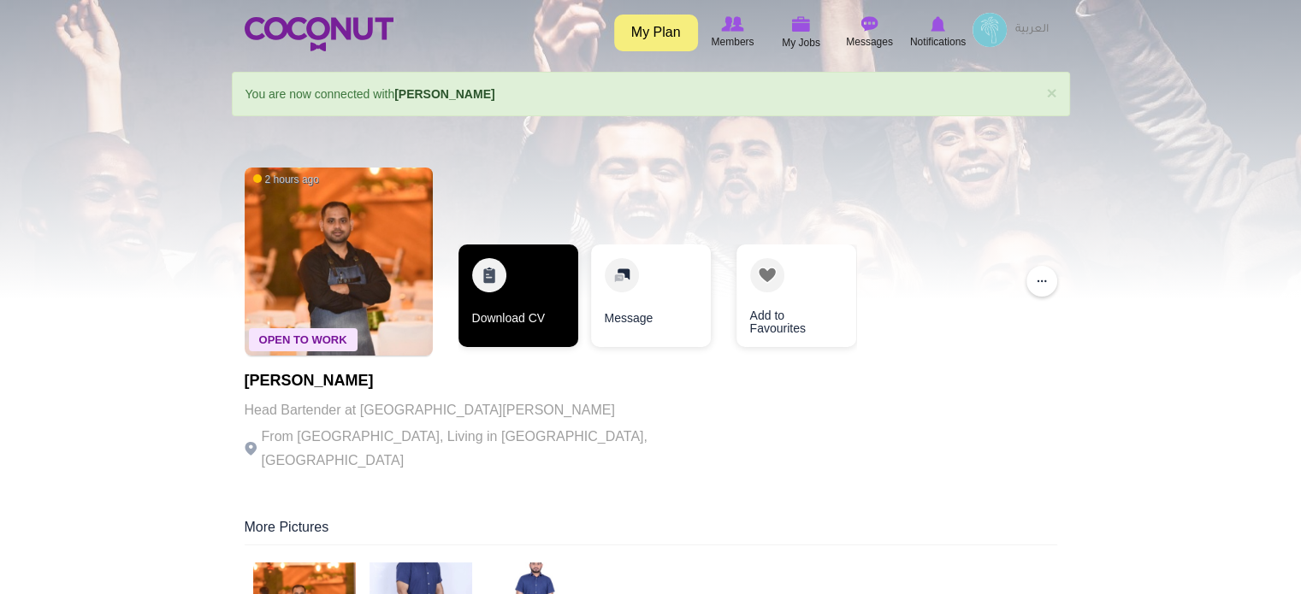
click at [552, 311] on link "Download CV" at bounding box center [518, 296] width 120 height 103
